Goal: Information Seeking & Learning: Learn about a topic

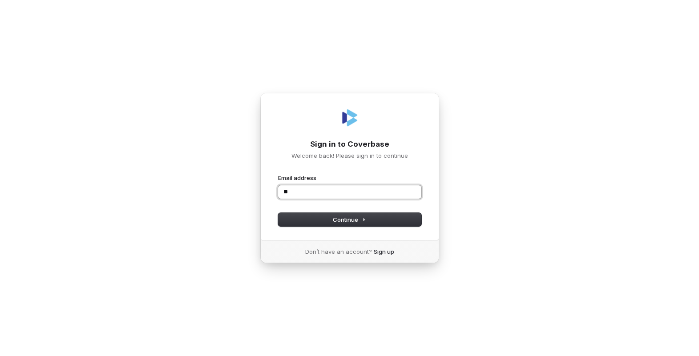
type input "*"
type input "**********"
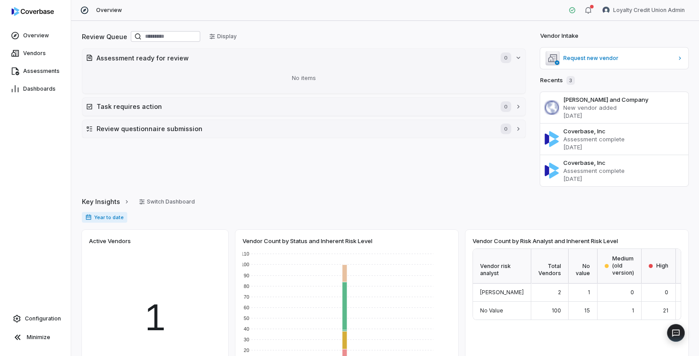
click at [383, 176] on div "Review Queue Display Assessment ready for review 0 No items Task requires actio…" at bounding box center [304, 108] width 444 height 157
click at [378, 171] on div "Review Queue Display Assessment ready for review 0 No items Task requires actio…" at bounding box center [304, 108] width 444 height 157
click at [653, 12] on html "Overview Vendors Assessments Dashboards Configuration Minimize Overview Loyalty…" at bounding box center [349, 178] width 699 height 356
click at [642, 44] on div "Organization" at bounding box center [653, 46] width 68 height 14
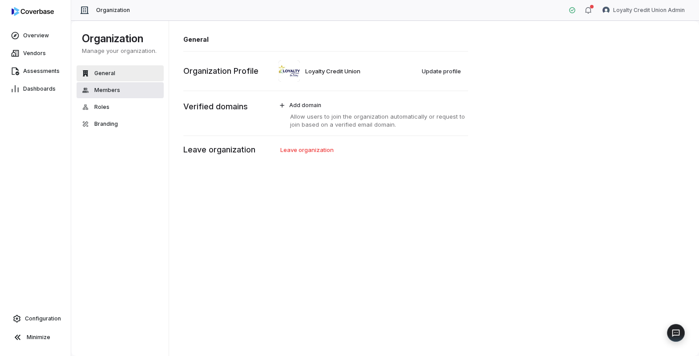
click at [117, 90] on span "Members" at bounding box center [107, 90] width 26 height 7
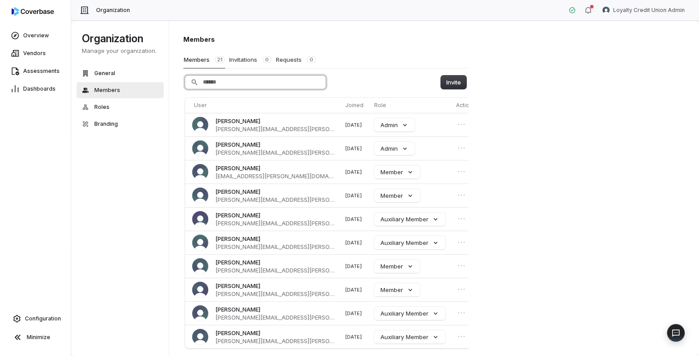
click at [259, 81] on input "Search" at bounding box center [255, 82] width 141 height 13
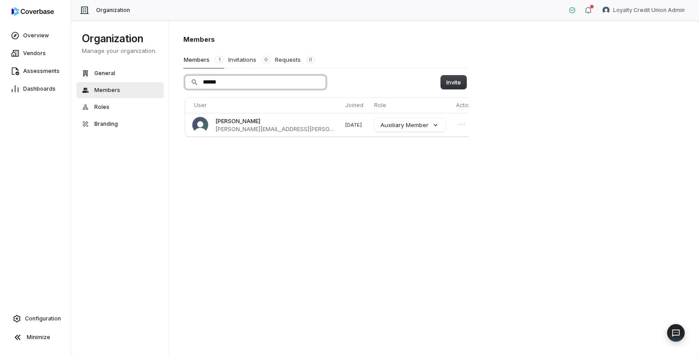
type input "*******"
click at [317, 81] on input "*******" at bounding box center [255, 82] width 141 height 13
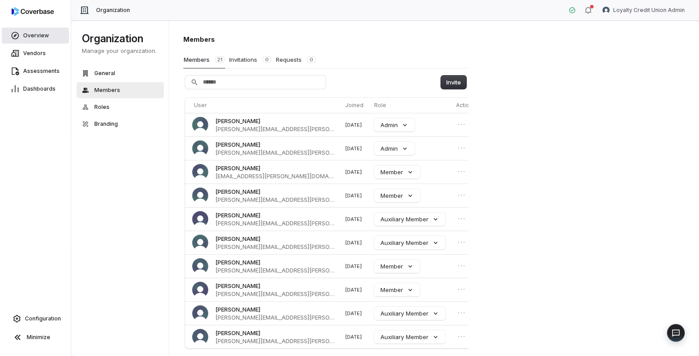
click at [38, 36] on span "Overview" at bounding box center [36, 35] width 26 height 7
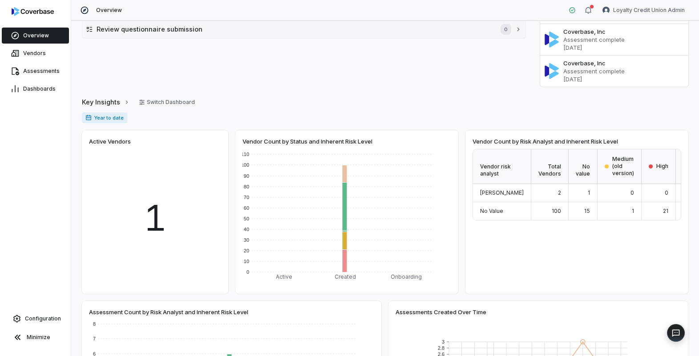
scroll to position [84, 0]
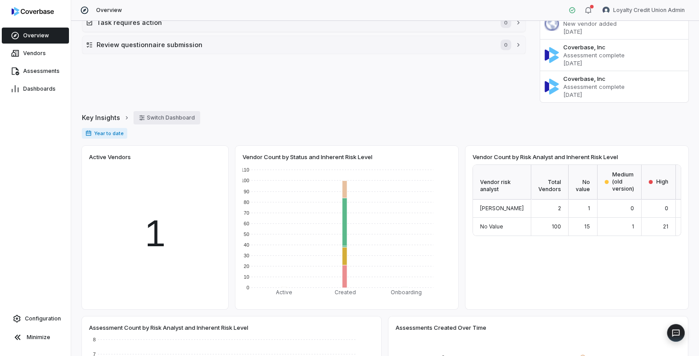
click at [172, 119] on button "Switch Dashboard" at bounding box center [166, 117] width 67 height 13
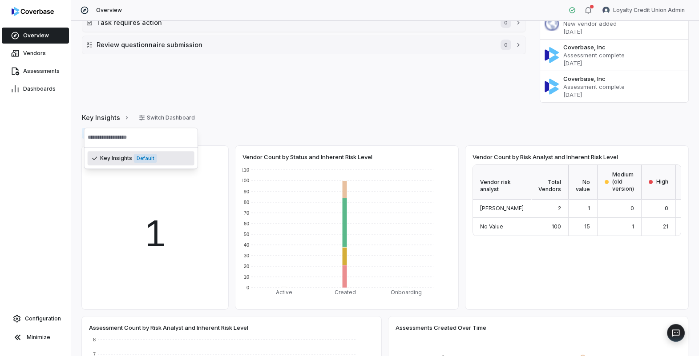
click at [276, 141] on div "Year to date" at bounding box center [385, 137] width 606 height 18
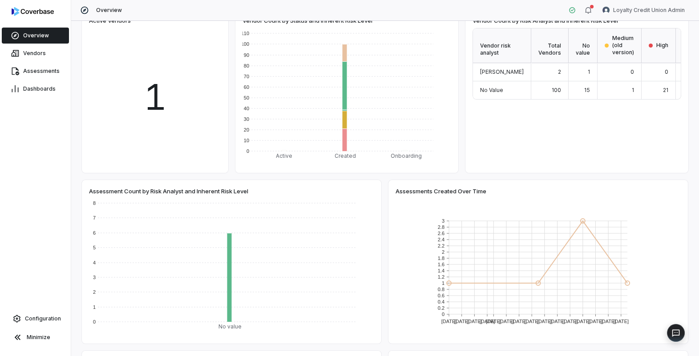
scroll to position [76, 0]
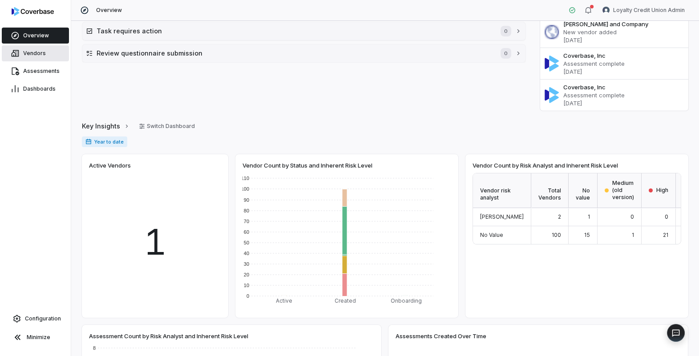
click at [35, 55] on span "Vendors" at bounding box center [34, 53] width 23 height 7
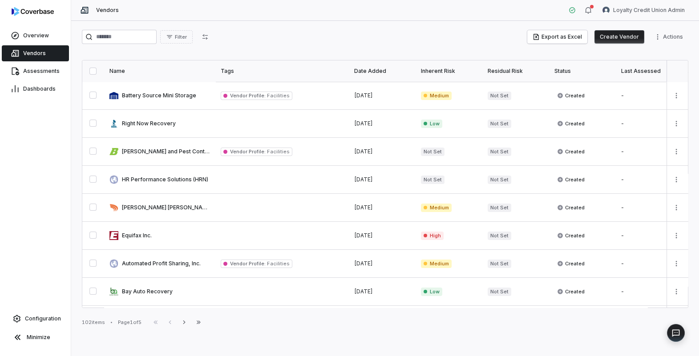
click at [457, 75] on th "Inherent Risk" at bounding box center [449, 71] width 67 height 21
click at [209, 37] on icon "button" at bounding box center [205, 36] width 7 height 7
click at [187, 40] on span "Filter" at bounding box center [181, 37] width 12 height 7
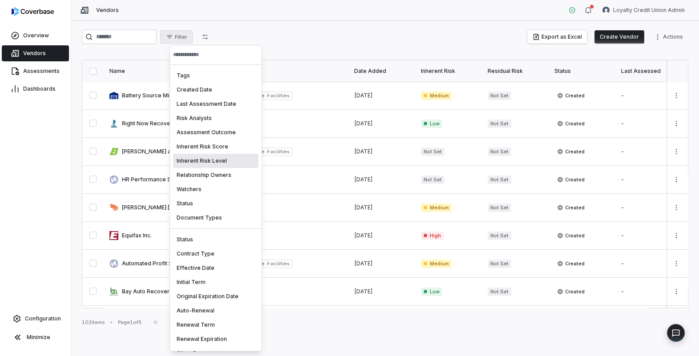
click at [201, 159] on div "Inherent Risk Level" at bounding box center [215, 161] width 85 height 14
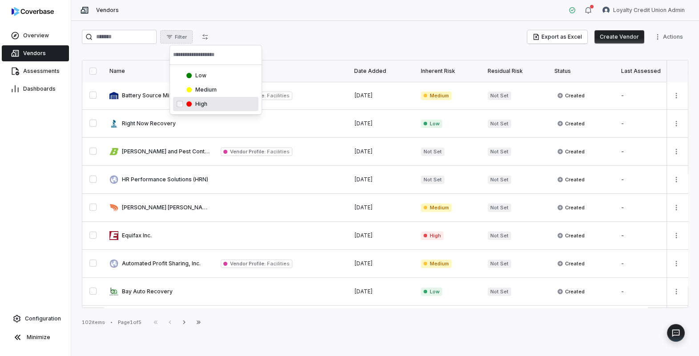
click at [204, 109] on div "High cbsclvl_895e7d2bf45340dd93124e702f6d8c0c" at bounding box center [215, 104] width 85 height 14
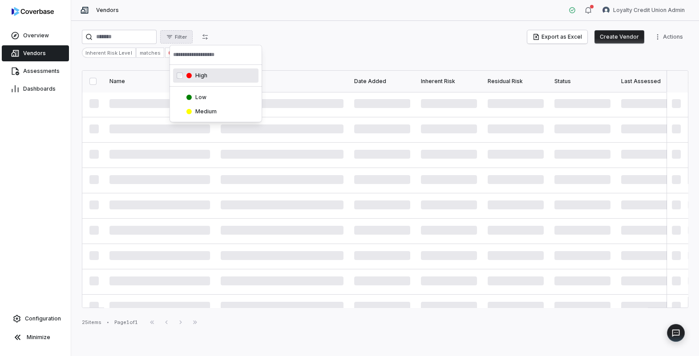
click at [343, 44] on html "Overview Vendors Assessments Dashboards Configuration Minimize Vendors Loyalty …" at bounding box center [349, 178] width 699 height 356
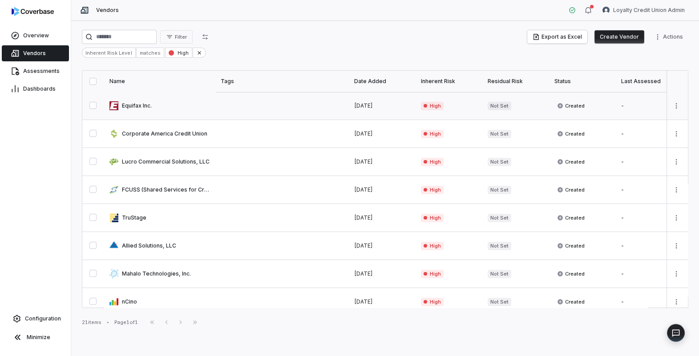
click at [146, 110] on link at bounding box center [159, 106] width 111 height 28
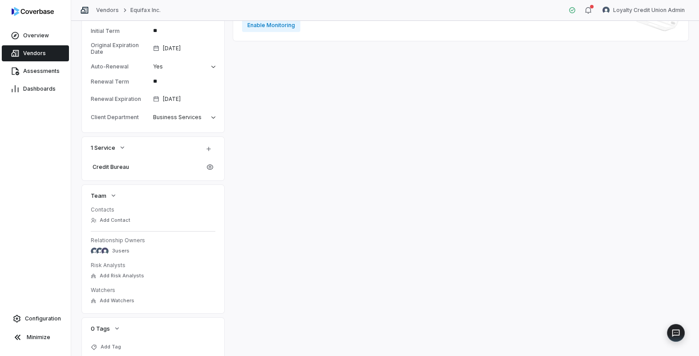
scroll to position [293, 0]
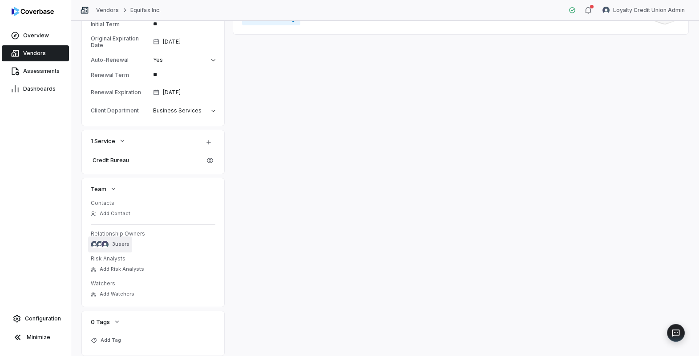
click at [125, 245] on span "3 users" at bounding box center [120, 244] width 17 height 7
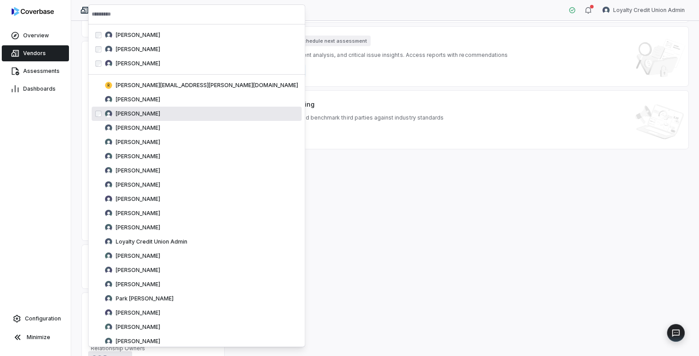
scroll to position [86, 0]
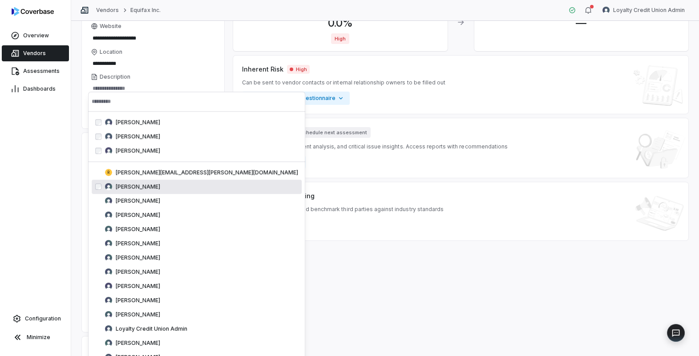
click at [312, 306] on div "Inherent Risk 0.0 % High Residual Risk — Inherent Risk High Can be sent to vend…" at bounding box center [460, 277] width 455 height 569
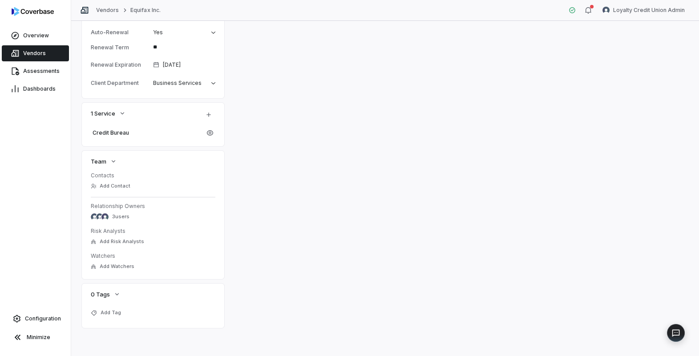
scroll to position [0, 0]
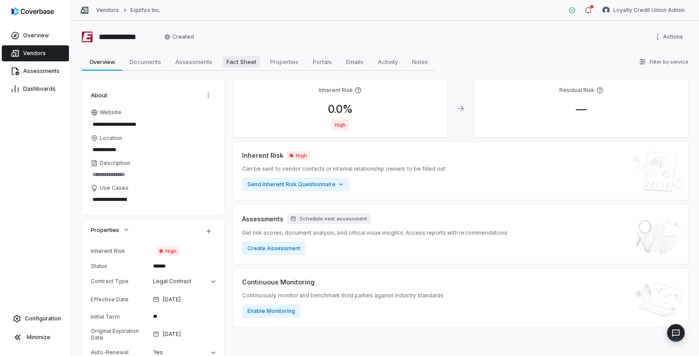
click at [245, 65] on span "Fact Sheet" at bounding box center [241, 62] width 37 height 12
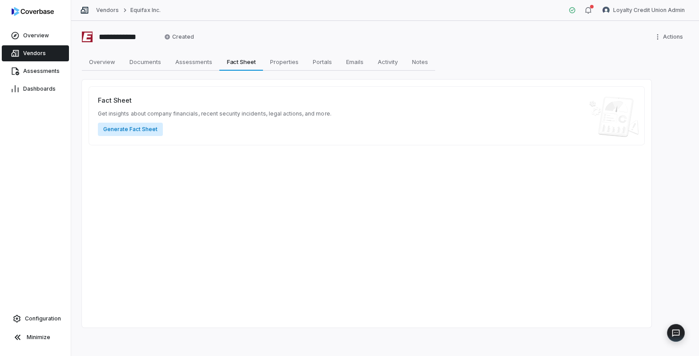
click at [132, 131] on button "Generate Fact Sheet" at bounding box center [130, 129] width 65 height 13
click at [46, 59] on link "Vendors" at bounding box center [35, 53] width 67 height 16
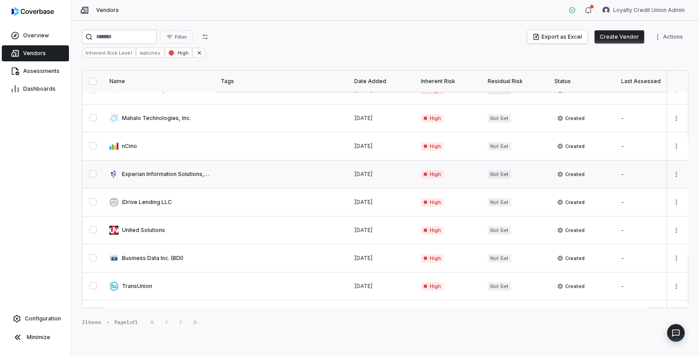
scroll to position [156, 0]
click at [135, 154] on link at bounding box center [159, 146] width 111 height 28
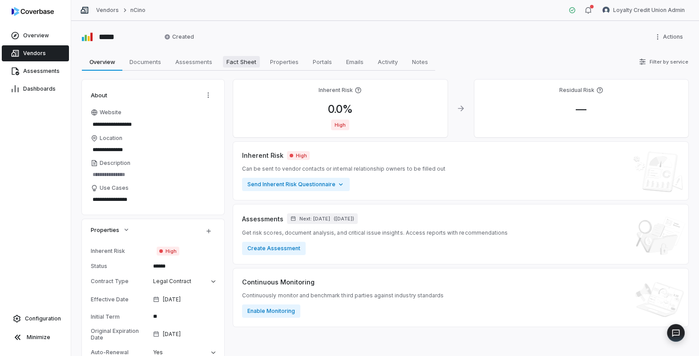
click at [243, 65] on span "Fact Sheet" at bounding box center [241, 62] width 37 height 12
type textarea "*"
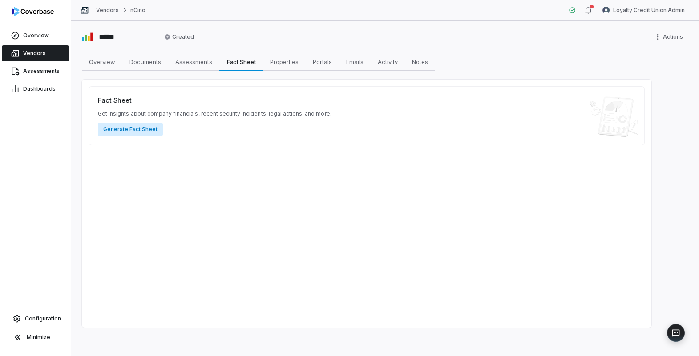
click at [141, 130] on button "Generate Fact Sheet" at bounding box center [130, 129] width 65 height 13
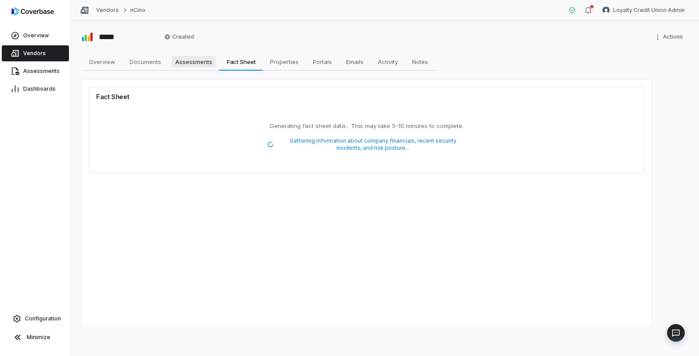
click at [190, 67] on span "Assessments" at bounding box center [194, 62] width 44 height 12
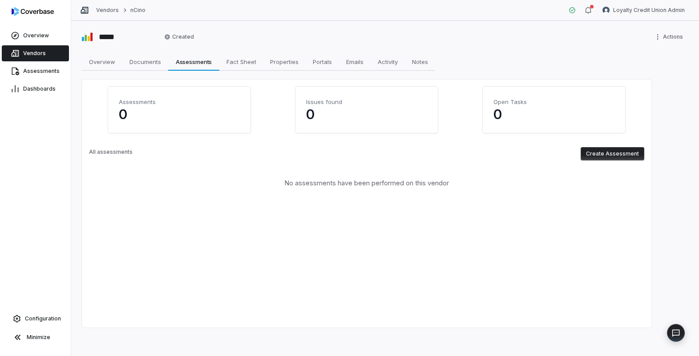
click at [38, 58] on link "Vendors" at bounding box center [35, 53] width 67 height 16
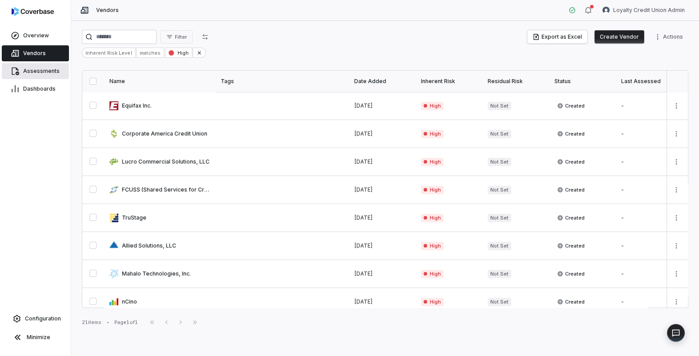
click at [37, 76] on link "Assessments" at bounding box center [35, 71] width 67 height 16
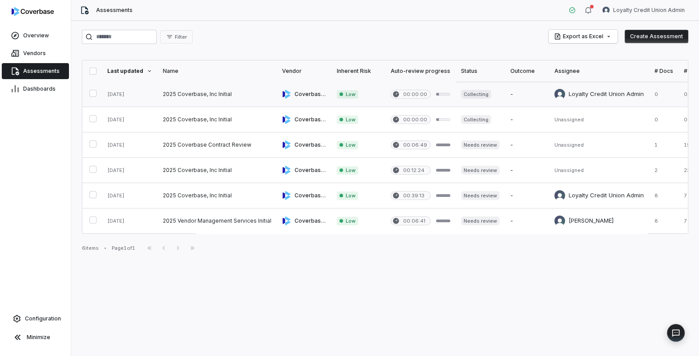
click at [217, 92] on link at bounding box center [217, 94] width 119 height 25
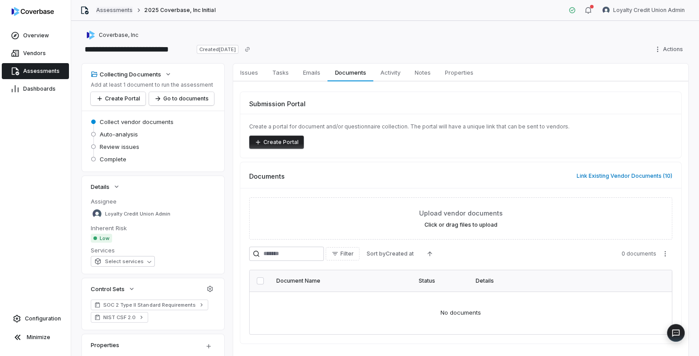
click at [102, 12] on link "Assessments" at bounding box center [114, 10] width 36 height 7
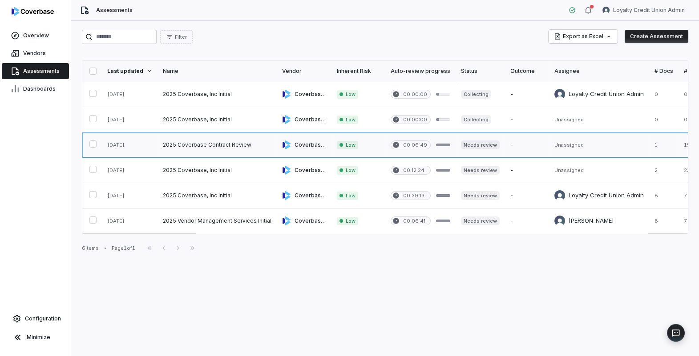
click at [210, 148] on link at bounding box center [217, 145] width 119 height 25
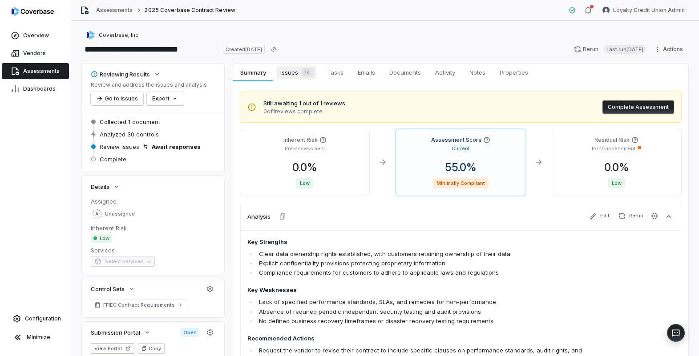
click at [291, 76] on span "Issues 14" at bounding box center [297, 72] width 40 height 12
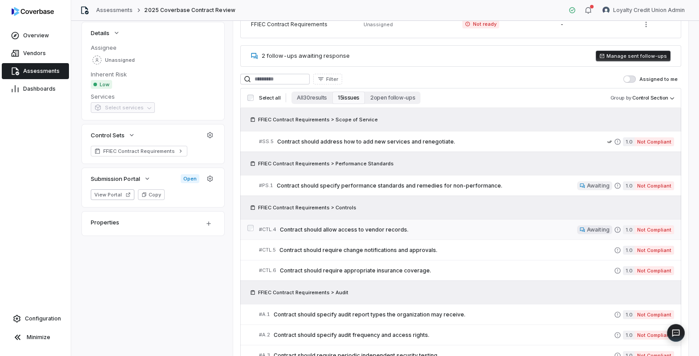
scroll to position [129, 0]
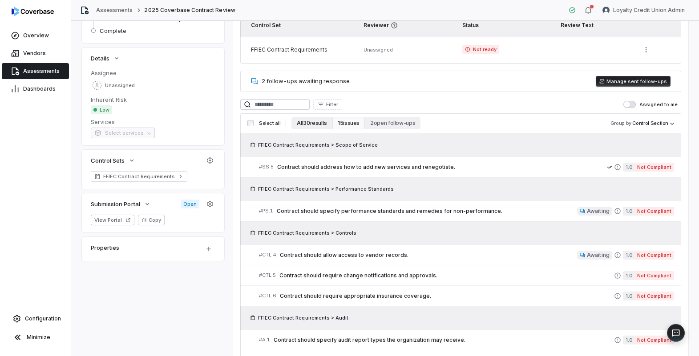
click at [313, 126] on button "All 30 results" at bounding box center [311, 123] width 41 height 12
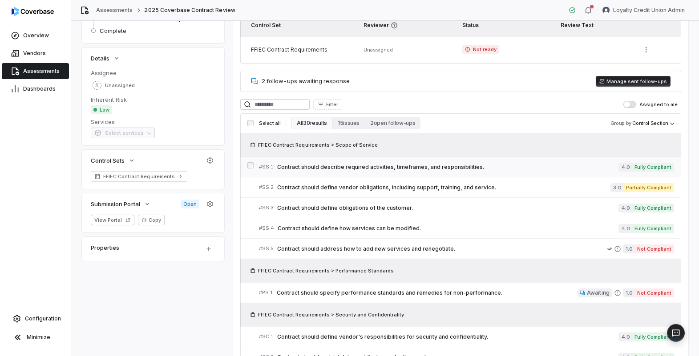
click at [383, 170] on span "Contract should describe required activities, timeframes, and responsibilities." at bounding box center [448, 167] width 342 height 7
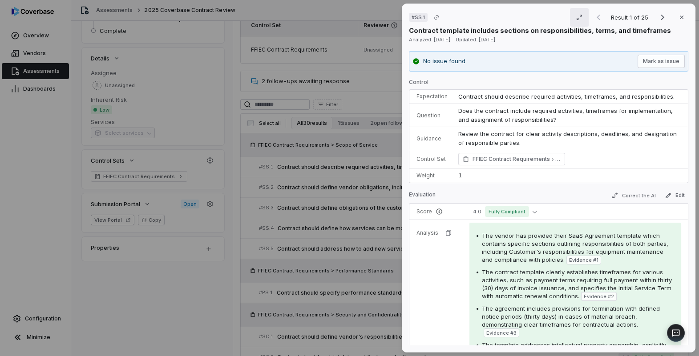
click at [582, 16] on icon "button" at bounding box center [579, 17] width 5 height 5
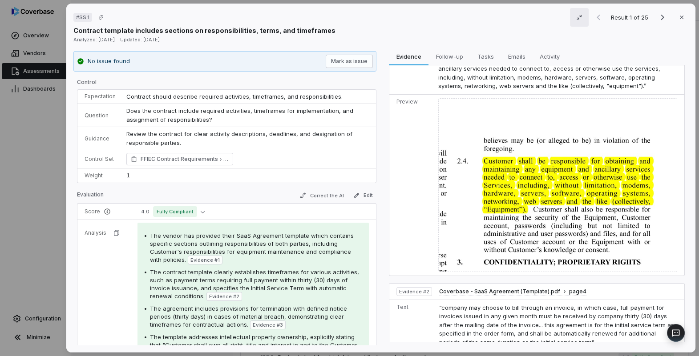
click at [228, 99] on span "Contract should describe required activities, timeframes, and responsibilities." at bounding box center [234, 96] width 216 height 7
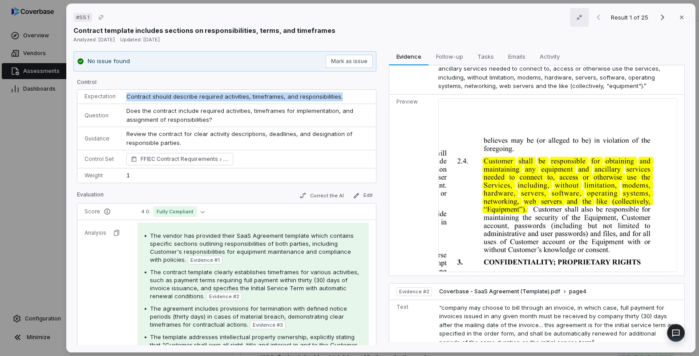
click at [228, 99] on span "Contract should describe required activities, timeframes, and responsibilities." at bounding box center [234, 96] width 216 height 7
click at [230, 98] on span "Contract should describe required activities, timeframes, and responsibilities." at bounding box center [234, 96] width 216 height 7
click at [274, 100] on td "Contract should describe required activities, timeframes, and responsibilities." at bounding box center [248, 97] width 255 height 14
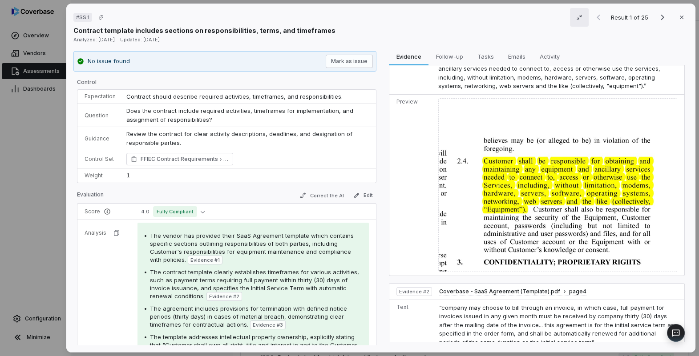
click at [318, 96] on span "Contract should describe required activities, timeframes, and responsibilities." at bounding box center [234, 96] width 216 height 7
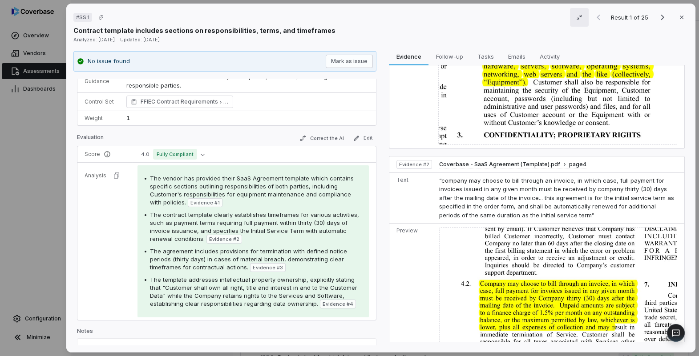
scroll to position [242, 0]
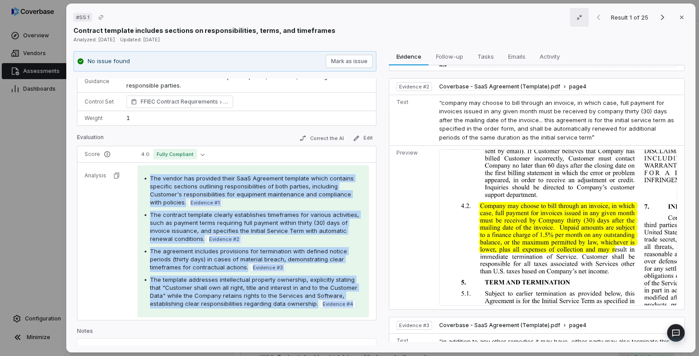
drag, startPoint x: 148, startPoint y: 180, endPoint x: 315, endPoint y: 312, distance: 212.9
click at [315, 312] on div "The vendor has provided their SaaS Agreement template which contains specific s…" at bounding box center [252, 242] width 231 height 152
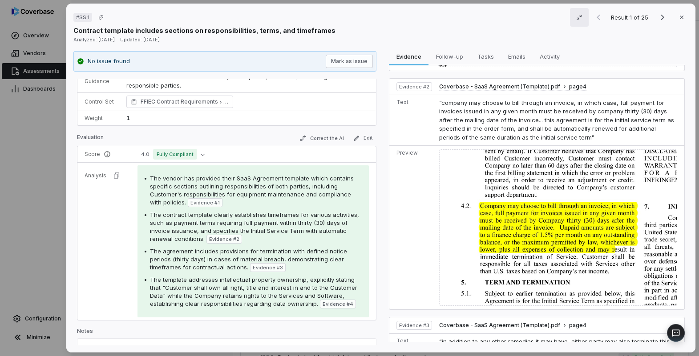
click at [321, 310] on div "The vendor has provided their SaaS Agreement template which contains specific s…" at bounding box center [252, 242] width 231 height 152
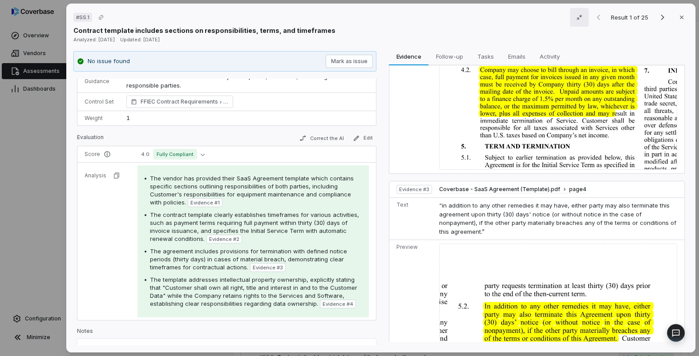
scroll to position [379, 0]
click at [664, 20] on icon "Next result" at bounding box center [662, 17] width 11 height 11
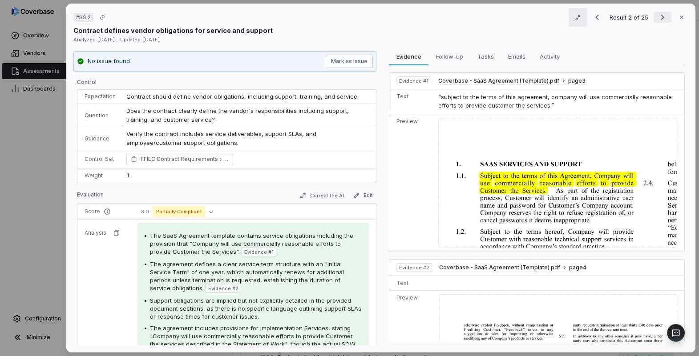
click at [663, 17] on icon "Next result" at bounding box center [663, 18] width 4 height 6
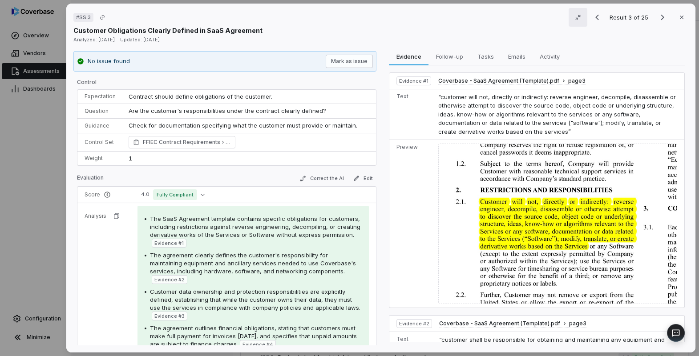
click at [32, 206] on div "# SS.3 Result 3 of 25 Close Customer Obligations Clearly Defined in SaaS Agreem…" at bounding box center [349, 178] width 699 height 356
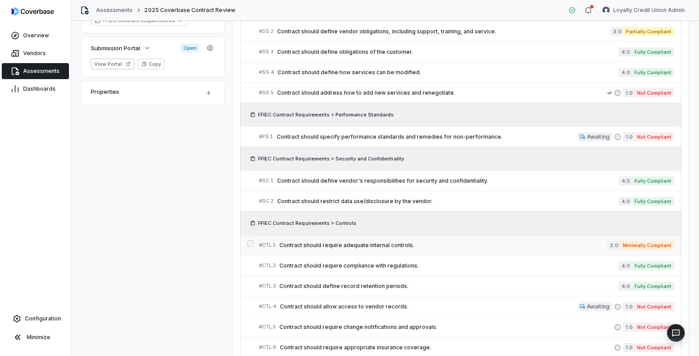
scroll to position [262, 0]
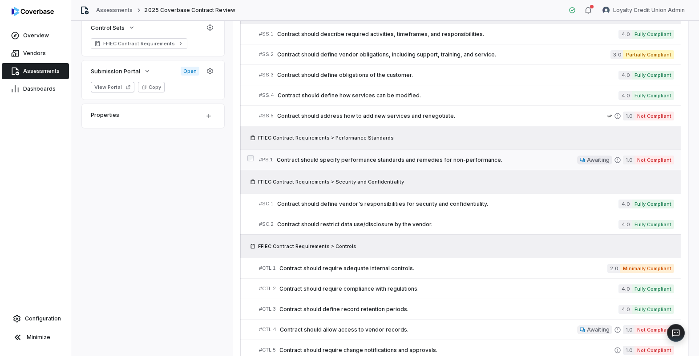
click at [394, 161] on span "Contract should specify performance standards and remedies for non-performance." at bounding box center [427, 160] width 300 height 7
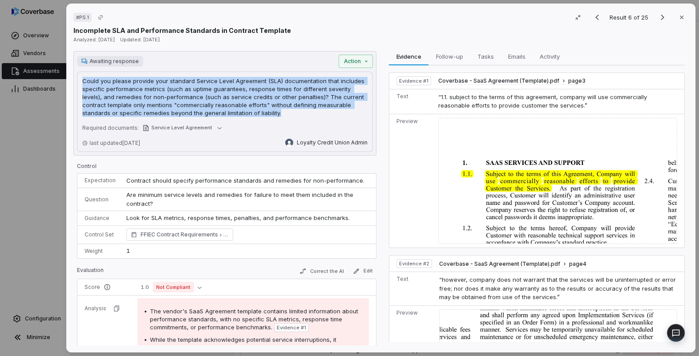
drag, startPoint x: 254, startPoint y: 117, endPoint x: 79, endPoint y: 80, distance: 178.6
click at [79, 80] on div "Could you please provide your standard Service Level Agreement (SLA) documentat…" at bounding box center [225, 112] width 296 height 81
click at [117, 85] on p "Could you please provide your standard Service Level Agreement (SLA) documentat…" at bounding box center [224, 97] width 285 height 40
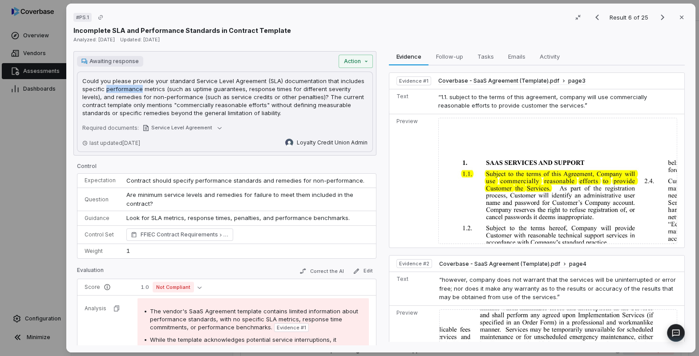
click at [117, 85] on p "Could you please provide your standard Service Level Agreement (SLA) documentat…" at bounding box center [224, 97] width 285 height 40
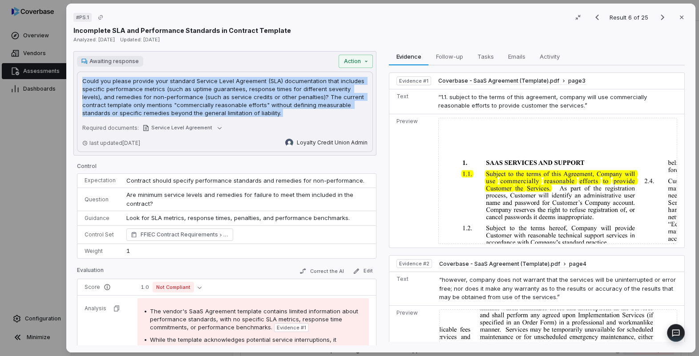
click at [117, 85] on p "Could you please provide your standard Service Level Agreement (SLA) documentat…" at bounding box center [224, 97] width 285 height 40
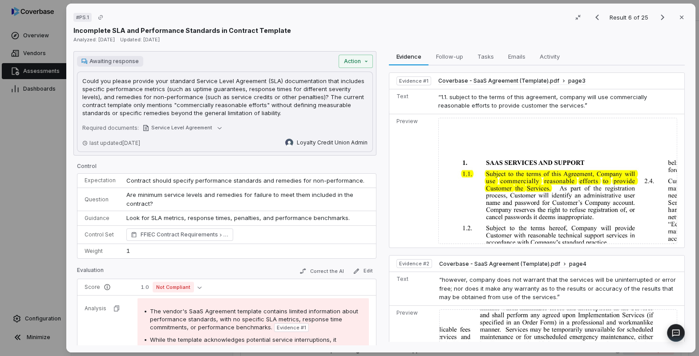
click at [36, 173] on div "# PS.1 Result 6 of 25 Close Incomplete SLA and Performance Standards in Contrac…" at bounding box center [349, 178] width 699 height 356
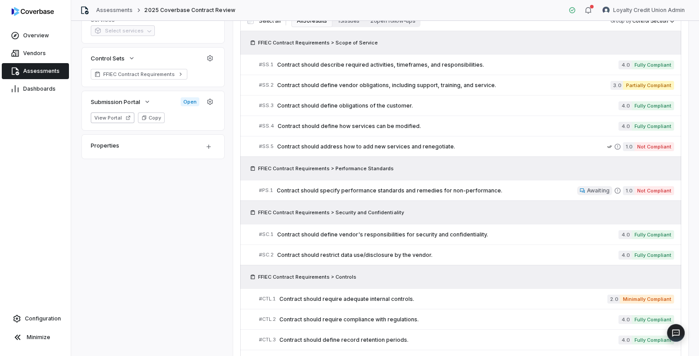
scroll to position [154, 0]
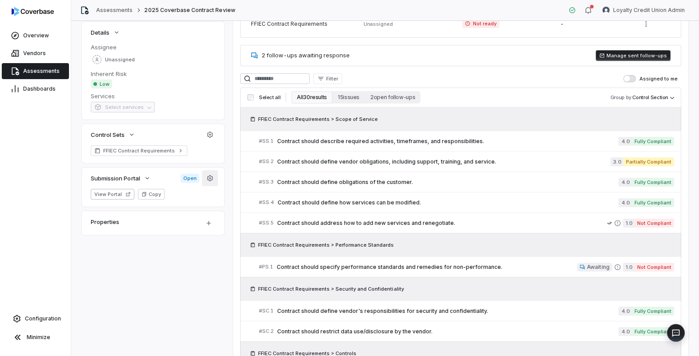
click at [212, 178] on icon "button" at bounding box center [210, 178] width 6 height 6
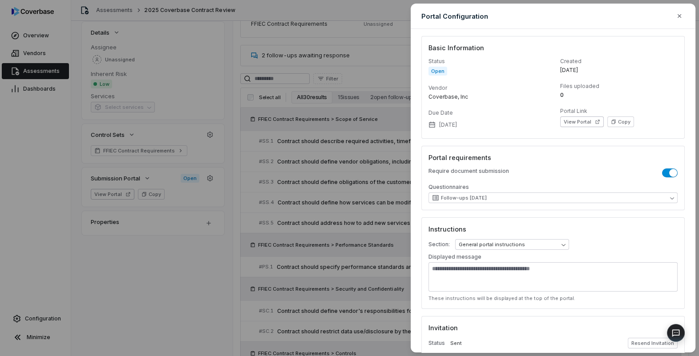
click at [141, 244] on div "**********" at bounding box center [349, 178] width 699 height 356
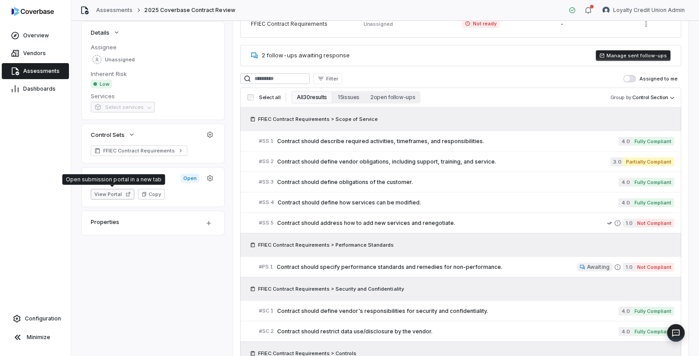
click at [117, 194] on button "View Portal" at bounding box center [113, 194] width 44 height 11
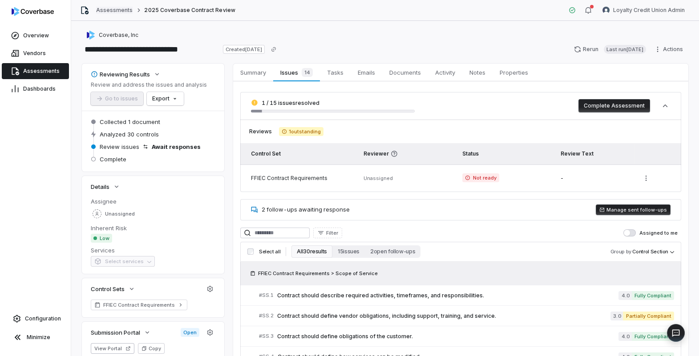
click at [106, 11] on link "Assessments" at bounding box center [114, 10] width 36 height 7
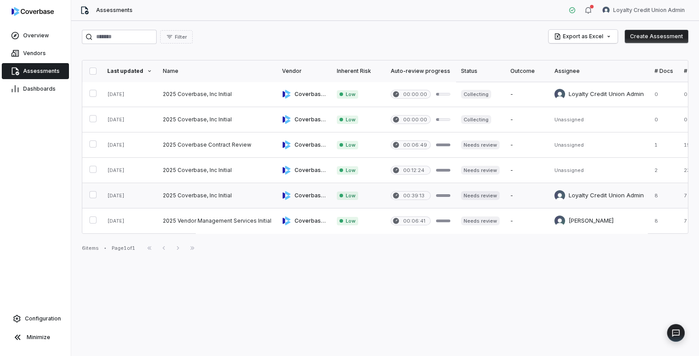
click at [187, 197] on link at bounding box center [217, 195] width 119 height 25
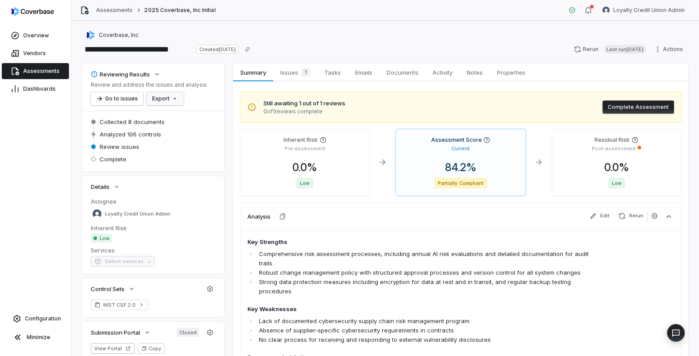
click at [174, 99] on html "**********" at bounding box center [349, 178] width 699 height 356
click at [187, 117] on div "Export as PDF" at bounding box center [180, 118] width 63 height 14
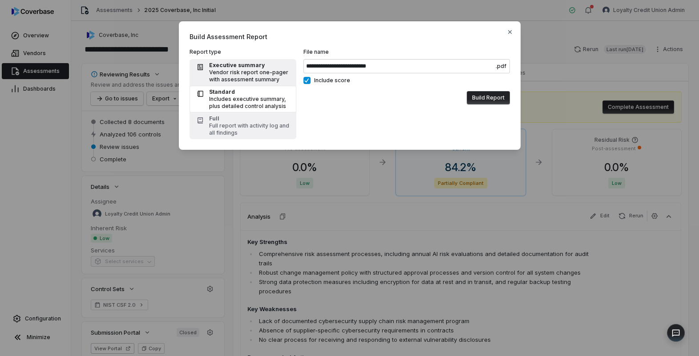
click at [258, 76] on div "Vendor risk report one-pager with assessment summary" at bounding box center [250, 76] width 82 height 14
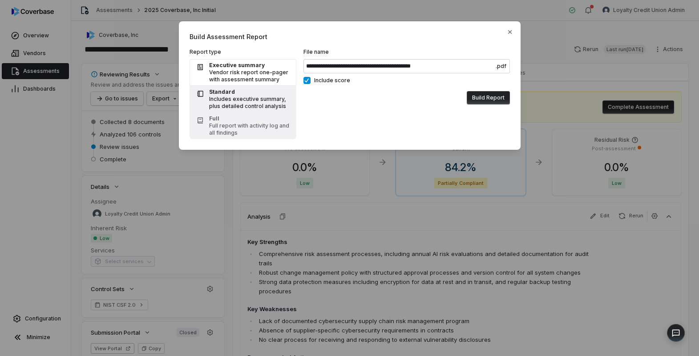
click at [272, 100] on div "Includes executive summary, plus detailed control analysis" at bounding box center [250, 103] width 82 height 14
type input "**********"
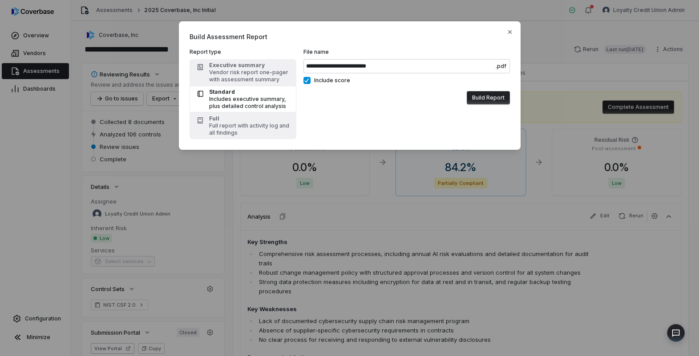
click at [485, 100] on button "Build Report" at bounding box center [488, 97] width 43 height 13
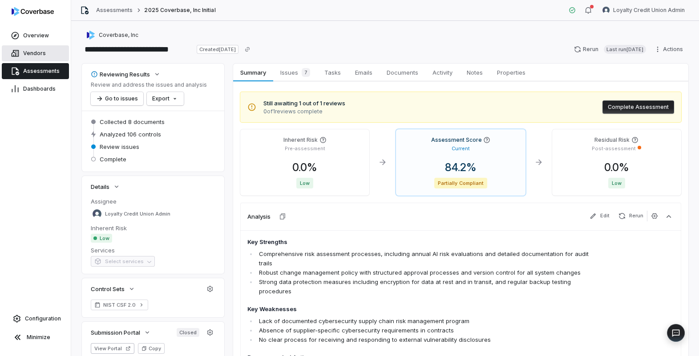
click at [40, 53] on span "Vendors" at bounding box center [34, 53] width 23 height 7
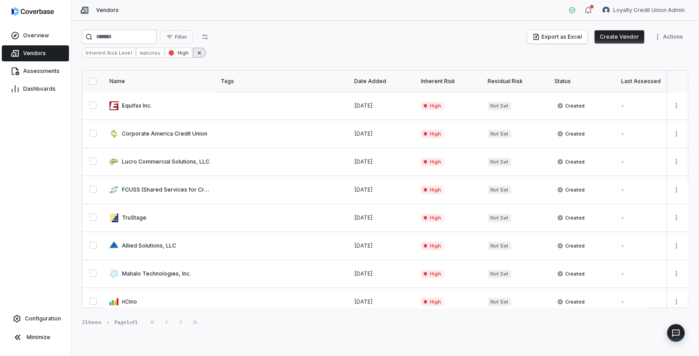
click at [196, 53] on icon at bounding box center [199, 53] width 6 height 6
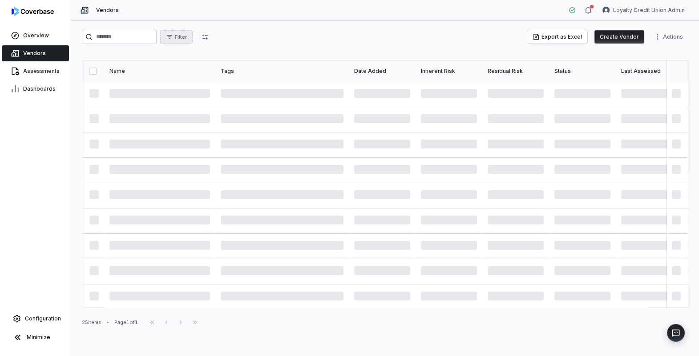
click at [186, 40] on span "Filter" at bounding box center [181, 37] width 12 height 7
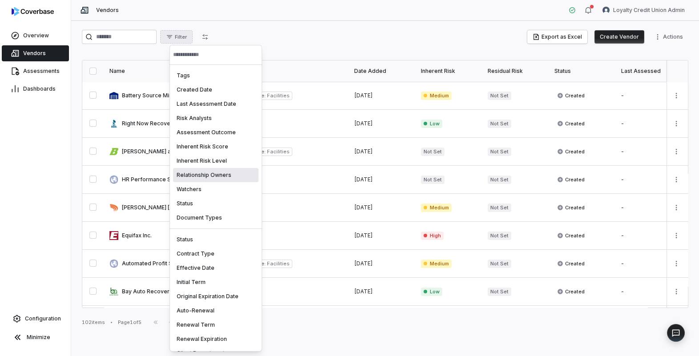
click at [208, 174] on div "Relationship Owners" at bounding box center [215, 175] width 85 height 14
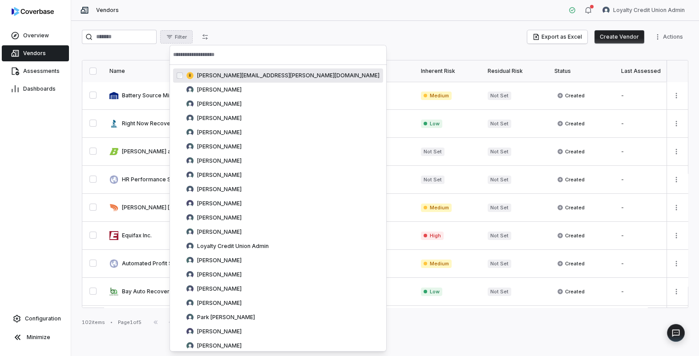
click at [201, 56] on input "text" at bounding box center [278, 55] width 210 height 20
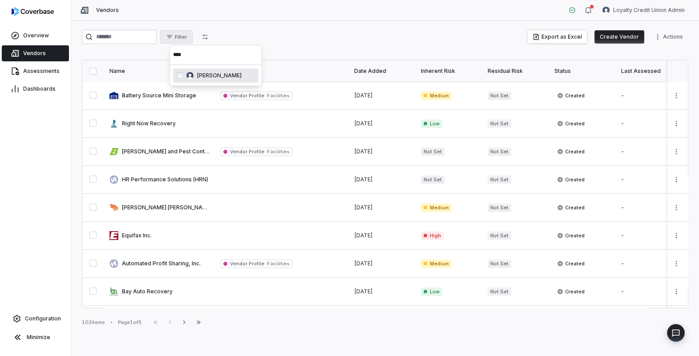
type input "****"
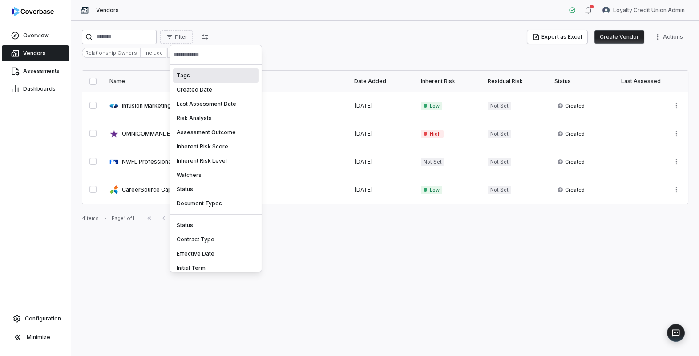
click at [327, 44] on html "Overview Vendors Assessments Dashboards Configuration Minimize Vendors Loyalty …" at bounding box center [349, 178] width 699 height 356
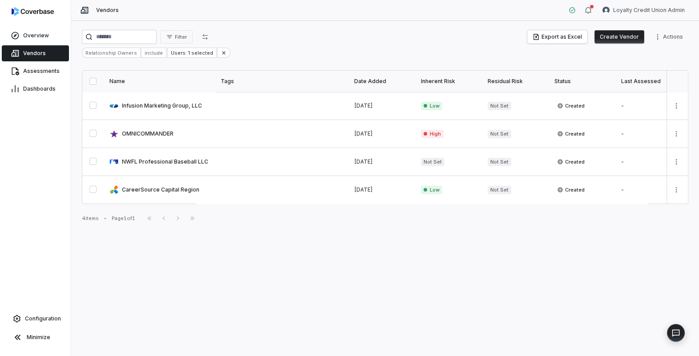
click at [628, 254] on div "Filter Export as Excel Create Vendor Actions Relationship Owners include Users:…" at bounding box center [385, 189] width 628 height 336
